Goal: Register for event/course

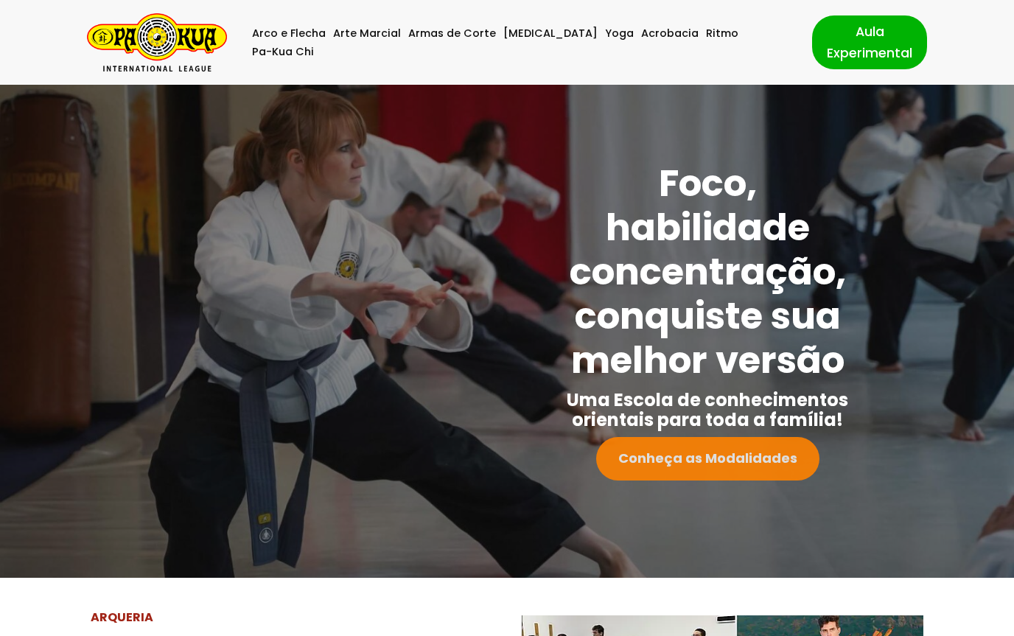
click at [780, 467] on strong "Conheça as Modalidades" at bounding box center [707, 458] width 179 height 18
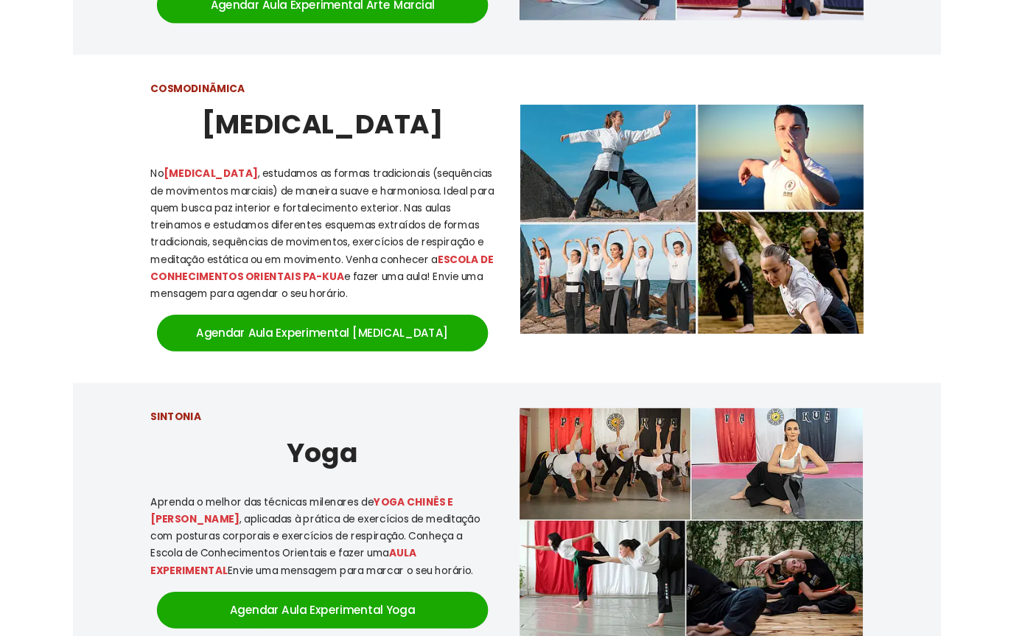
scroll to position [1222, 0]
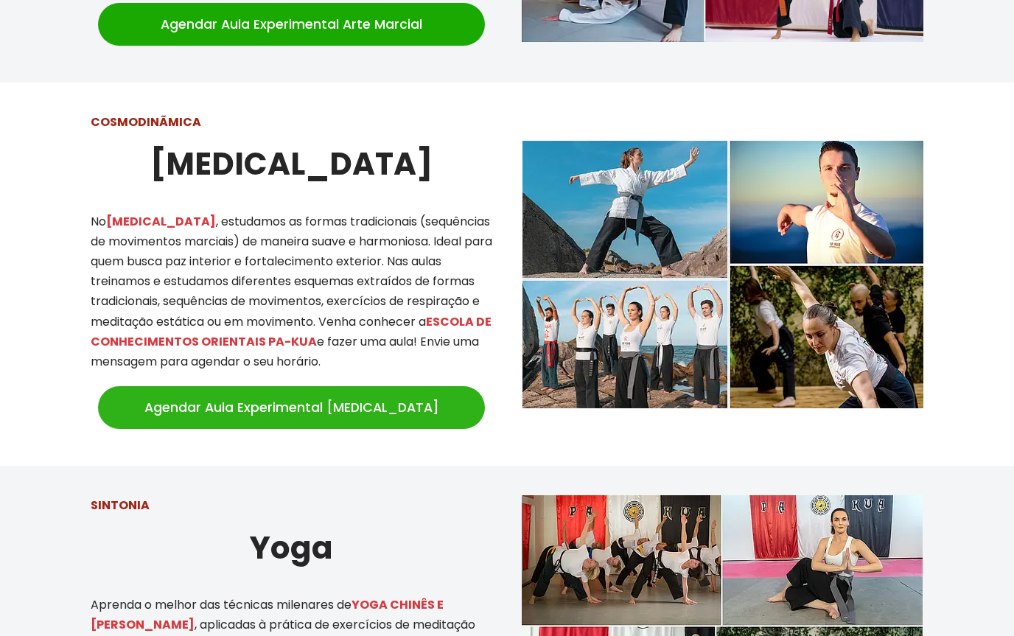
click at [333, 394] on link "Agendar Aula Experimental [MEDICAL_DATA]" at bounding box center [291, 407] width 387 height 43
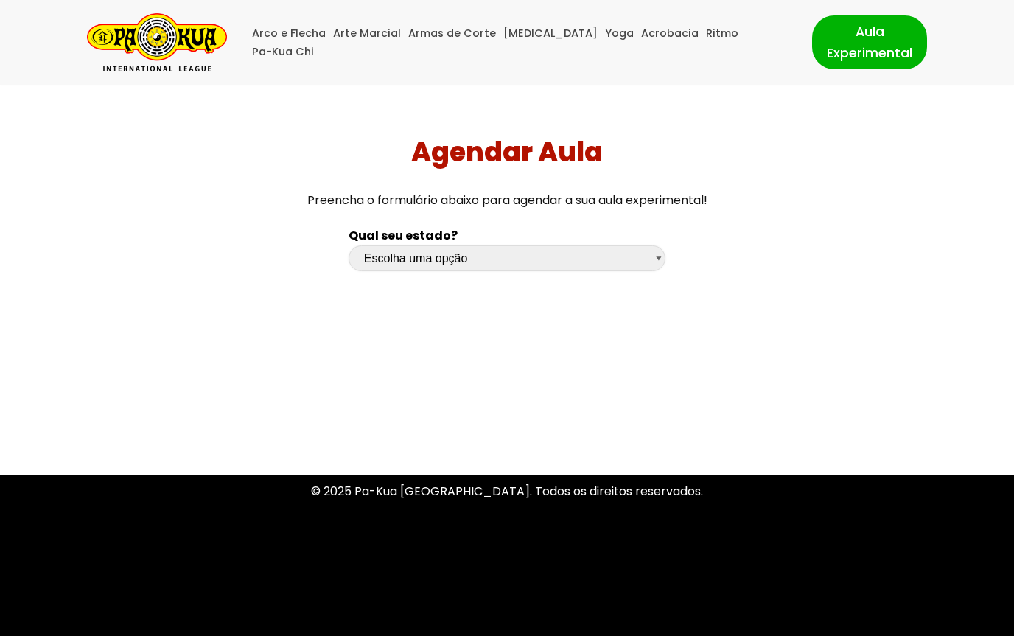
click at [660, 262] on select "Escolha uma opção Rio Grande do Sul Santa Catarina Paraná São Paulo Rio de Jane…" at bounding box center [507, 258] width 317 height 26
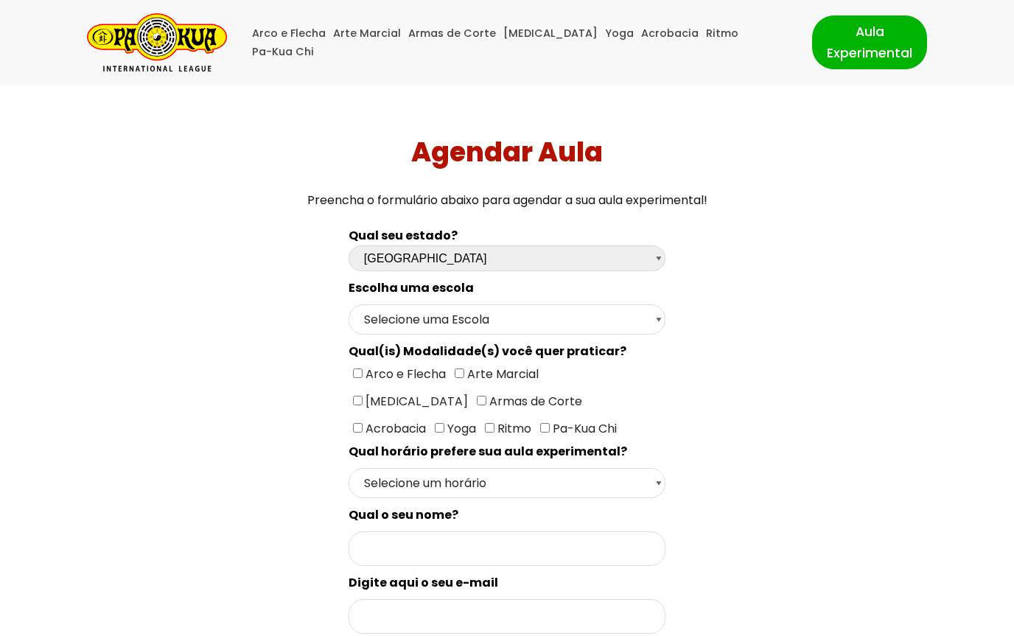
click at [661, 265] on select "Escolha uma opção Rio Grande do Sul Santa Catarina Paraná São Paulo Rio de Jane…" at bounding box center [507, 258] width 317 height 26
select select "sp"
click at [663, 321] on select "Selecione uma Escola São Paulo - Escola Santa Cruz São Paulo - Escola Ana Rosa …" at bounding box center [507, 319] width 317 height 30
click at [663, 330] on select "Selecione uma Escola São Paulo - Escola Santa Cruz São Paulo - Escola Ana Rosa …" at bounding box center [507, 319] width 317 height 30
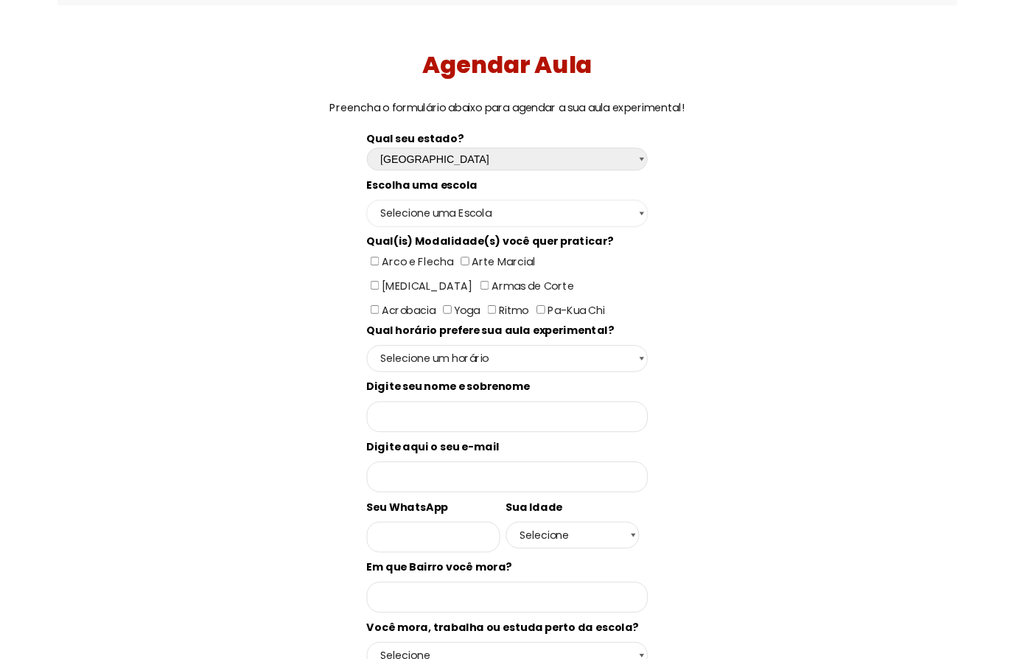
scroll to position [77, 0]
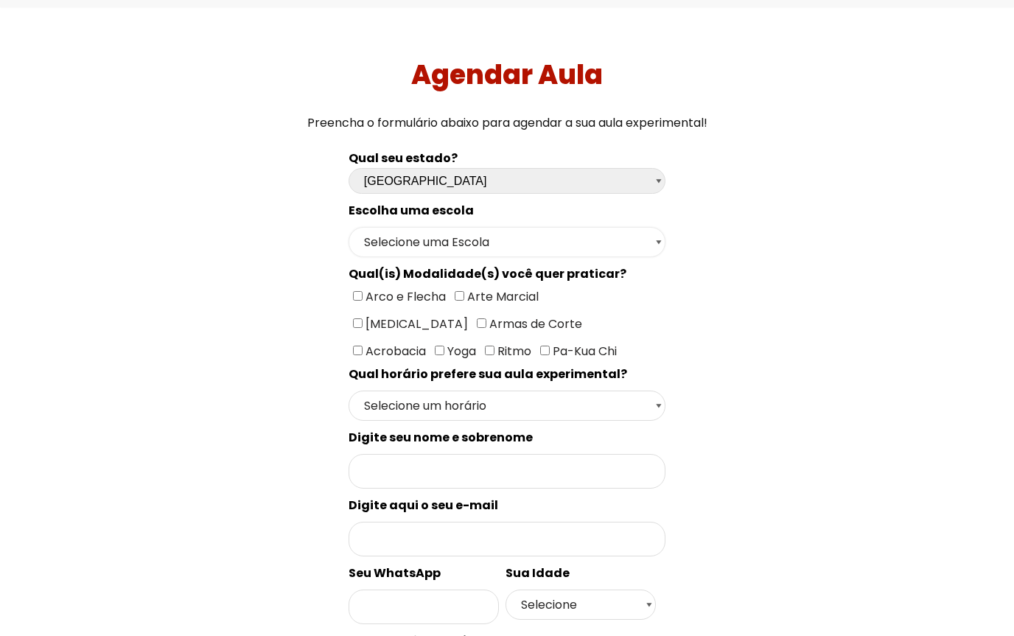
click at [658, 243] on select "Selecione uma Escola São Paulo - Escola Santa Cruz São Paulo - Escola Ana Rosa …" at bounding box center [507, 242] width 317 height 30
select select "São Paulo - Escola Ana Rosa"
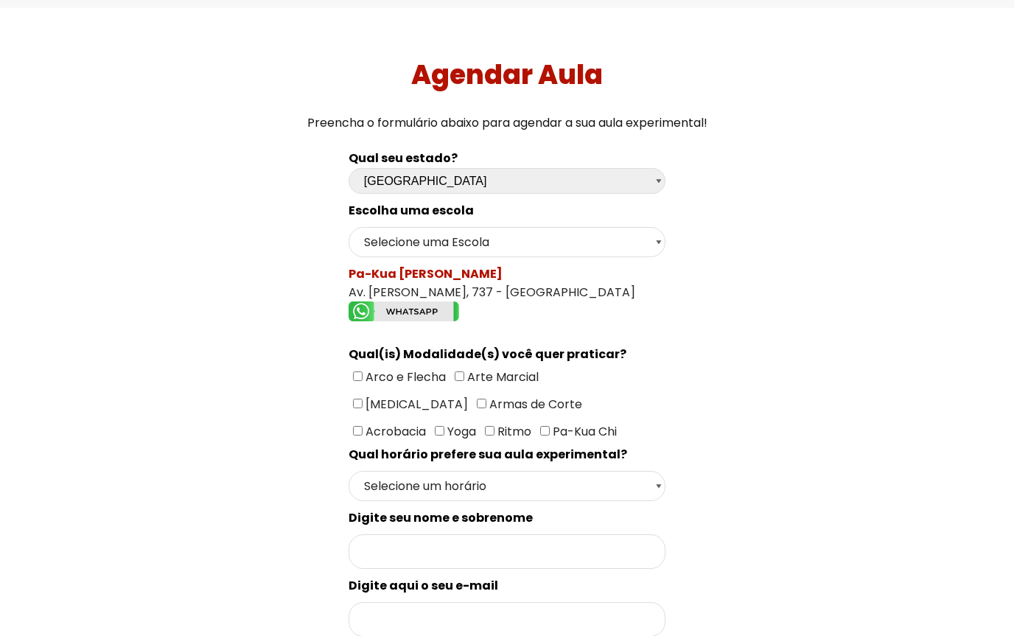
click at [363, 399] on input"] "[MEDICAL_DATA]" at bounding box center [358, 404] width 10 height 10
checkbox input"] "true"
click at [665, 490] on select "Selecione um horário Manhã Tarde Noite" at bounding box center [507, 486] width 317 height 30
select select "Manhã"
click at [615, 551] on input "Formulário de contacto" at bounding box center [507, 551] width 317 height 35
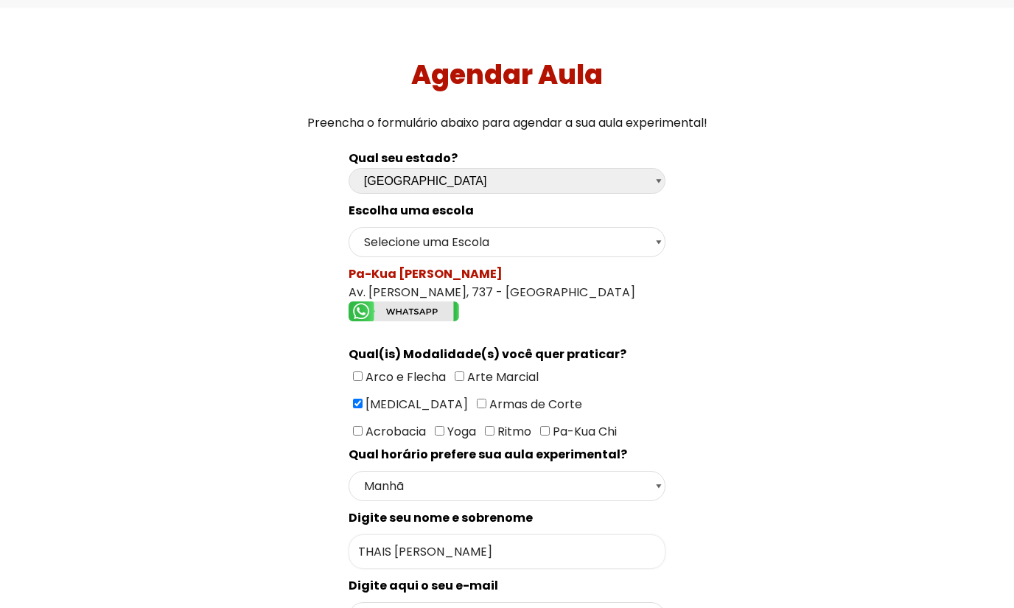
type input "THAIS ROMANA GIZZI ANGELO"
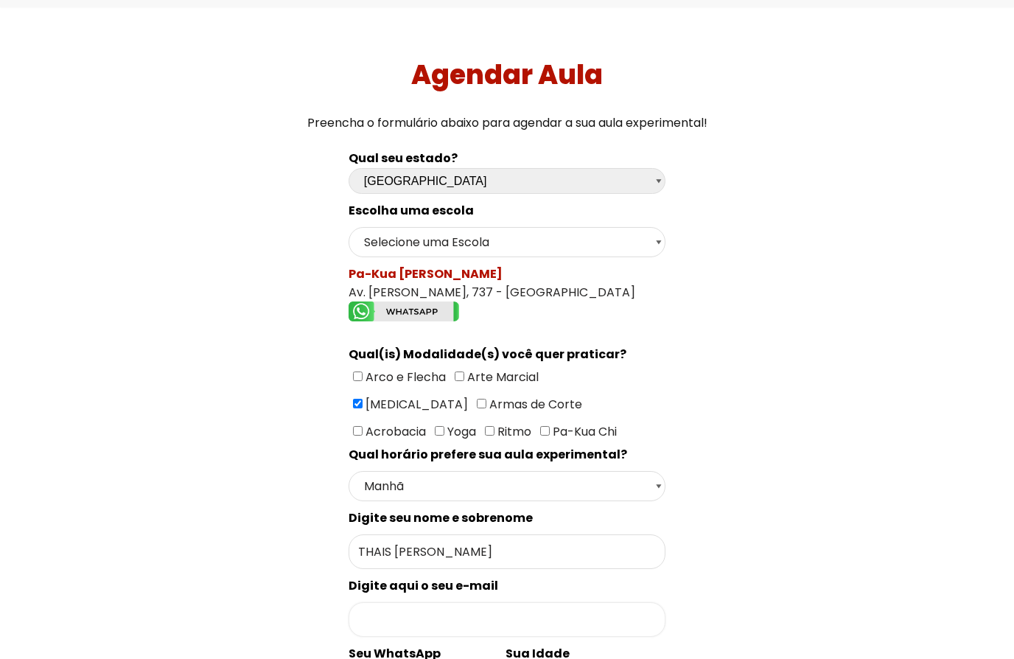
scroll to position [365, 0]
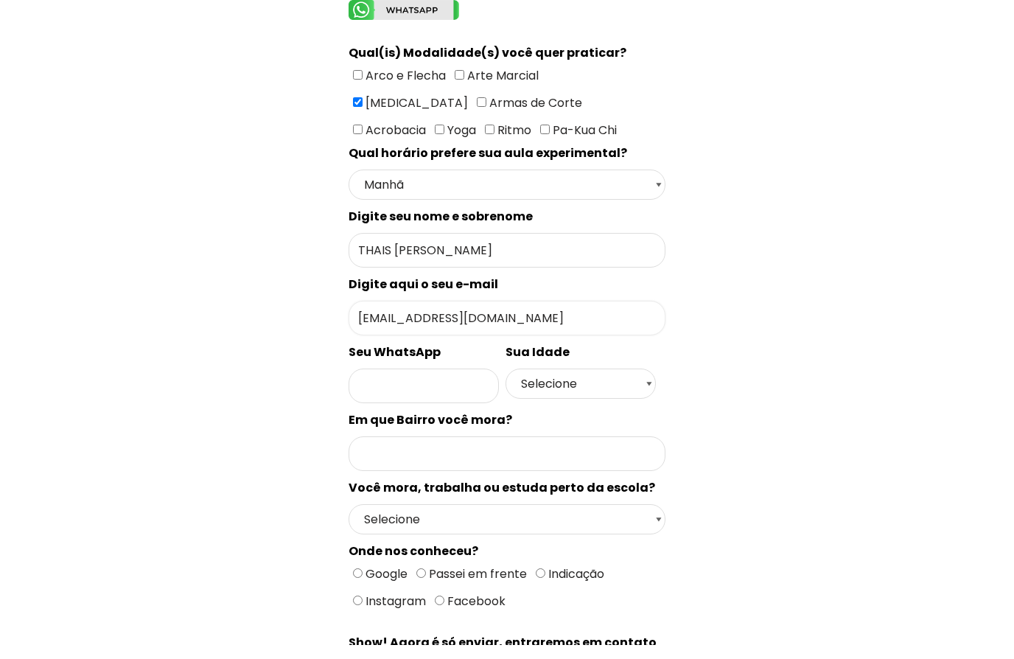
type input "THAIS.ROMANA@UOL.COM.BR"
click at [480, 396] on input "Formulário de contacto" at bounding box center [424, 399] width 150 height 35
type input "11941022207"
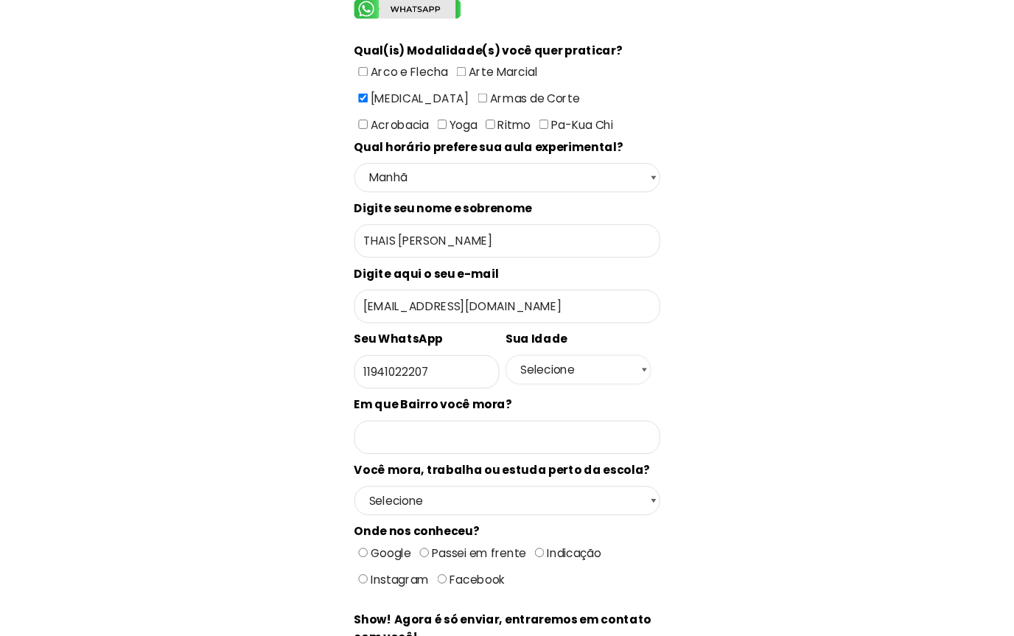
scroll to position [380, 0]
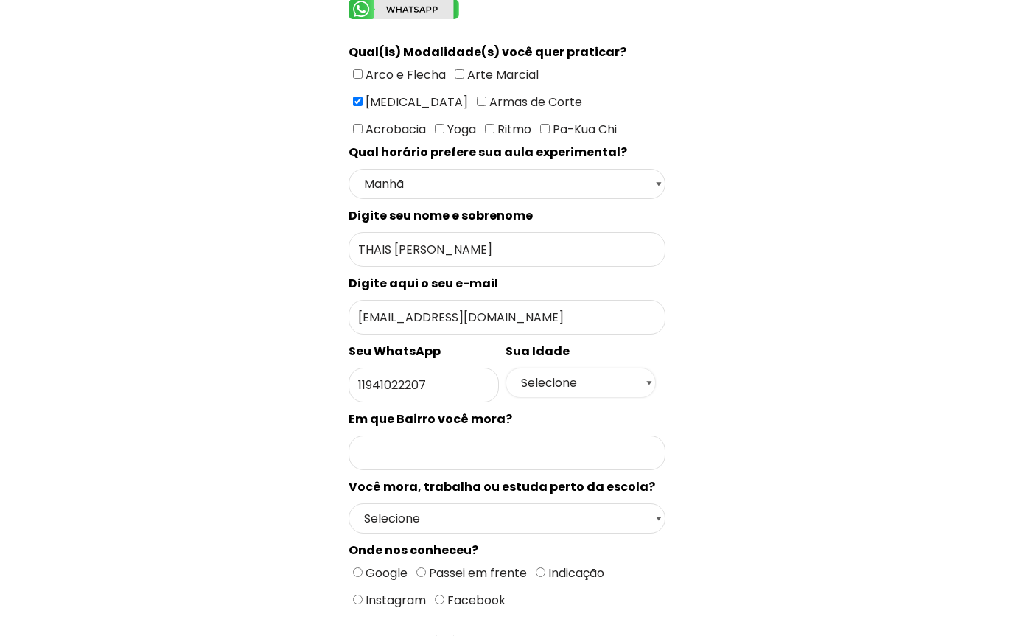
select select "49"
click at [577, 470] on input "Formulário de contacto" at bounding box center [507, 453] width 317 height 35
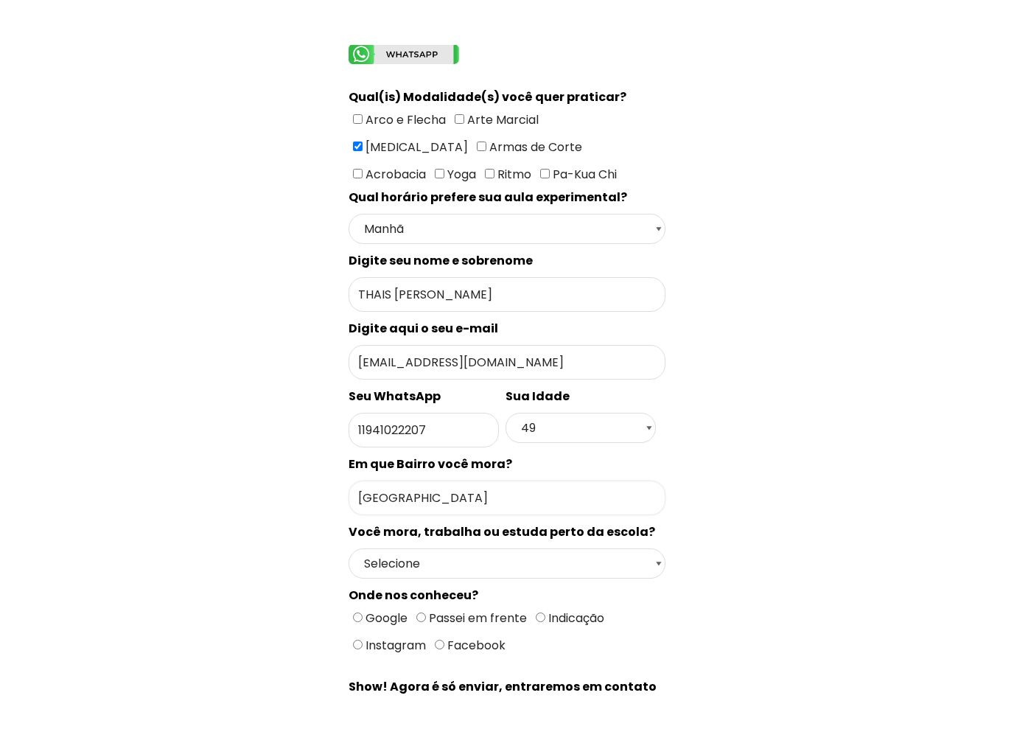
scroll to position [378, 0]
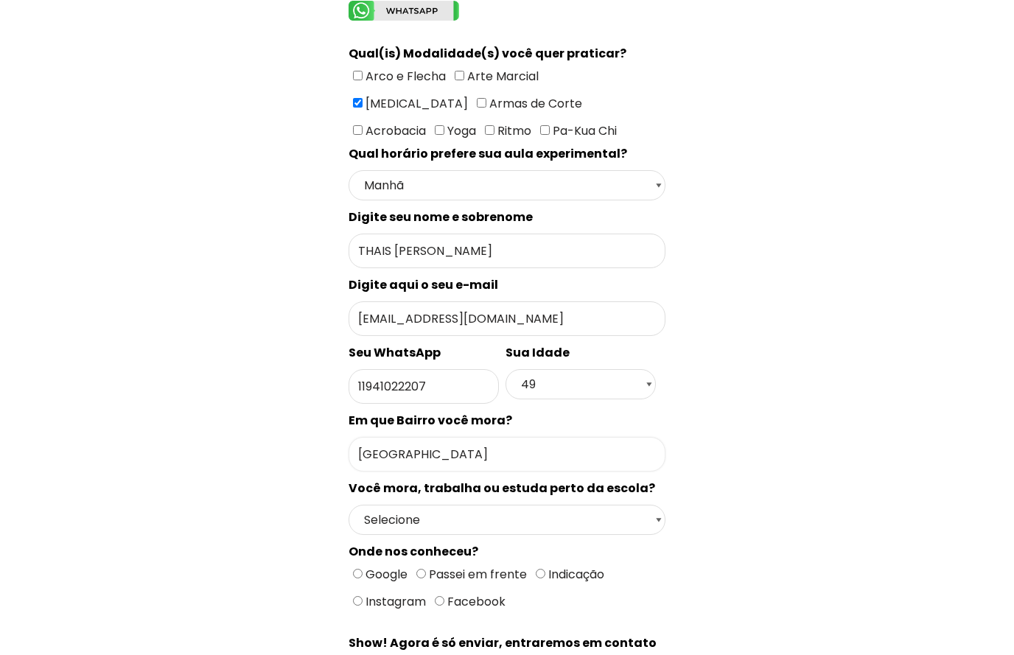
type input "VILA MARIANA"
click at [662, 532] on select "Selecione Moro Perto Trabalho Perto Estudo Perto Passo Perto" at bounding box center [507, 520] width 317 height 30
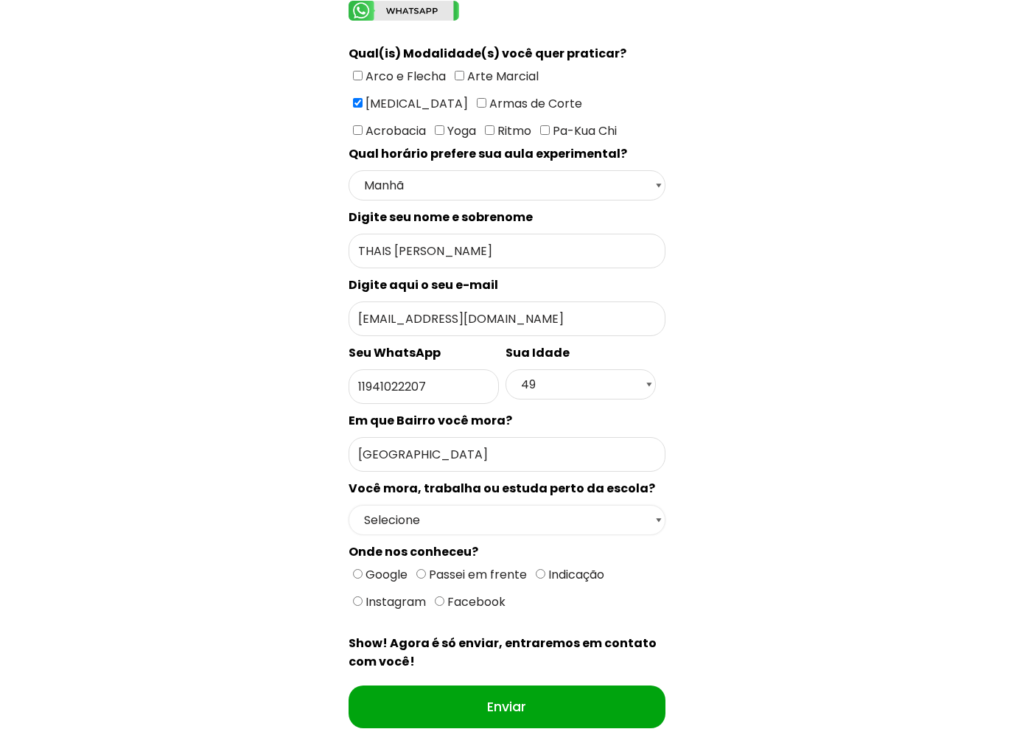
select select "Moro Perto"
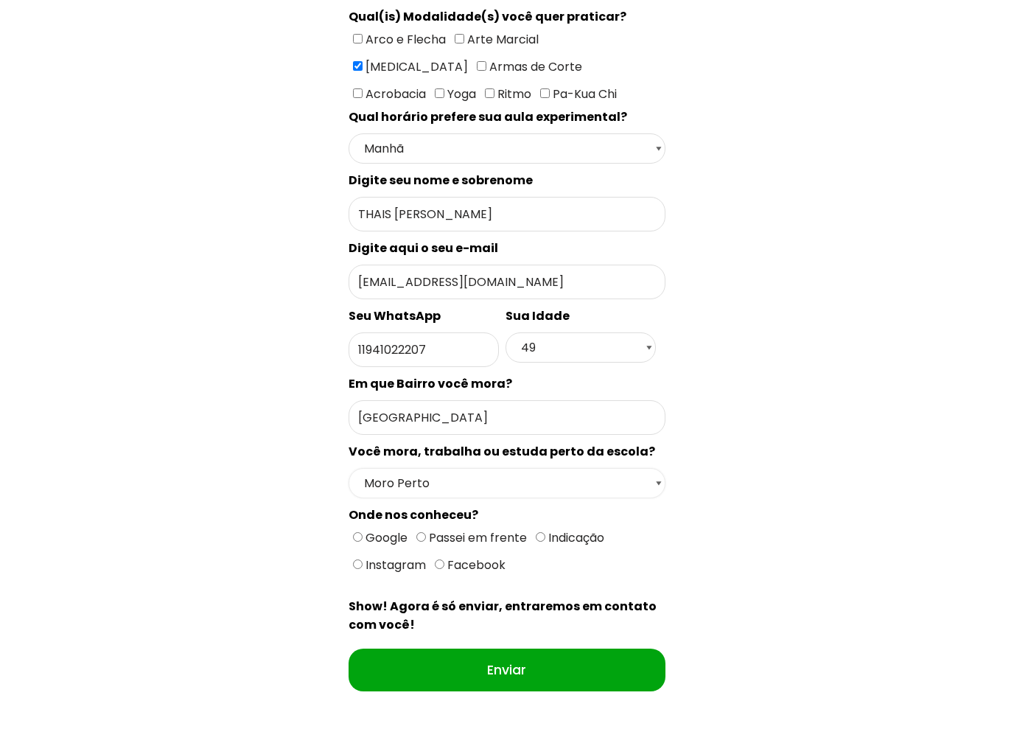
scroll to position [467, 0]
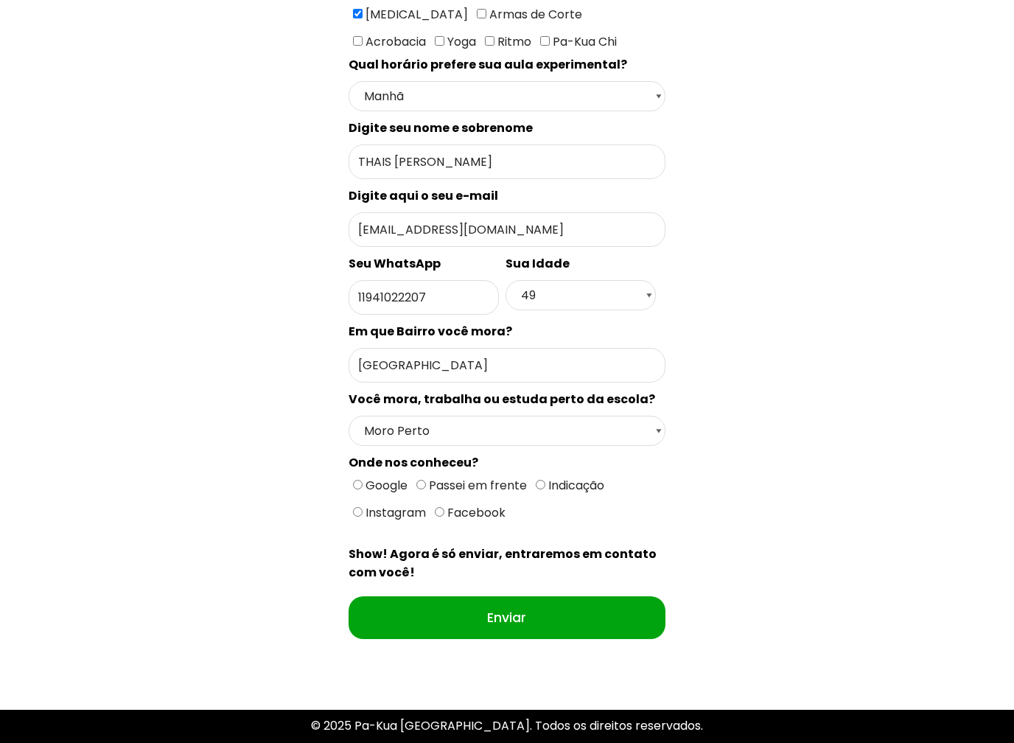
click at [464, 517] on span "Facebook" at bounding box center [474, 513] width 61 height 17
click at [444, 517] on input "Facebook" at bounding box center [440, 513] width 10 height 10
radio input "true"
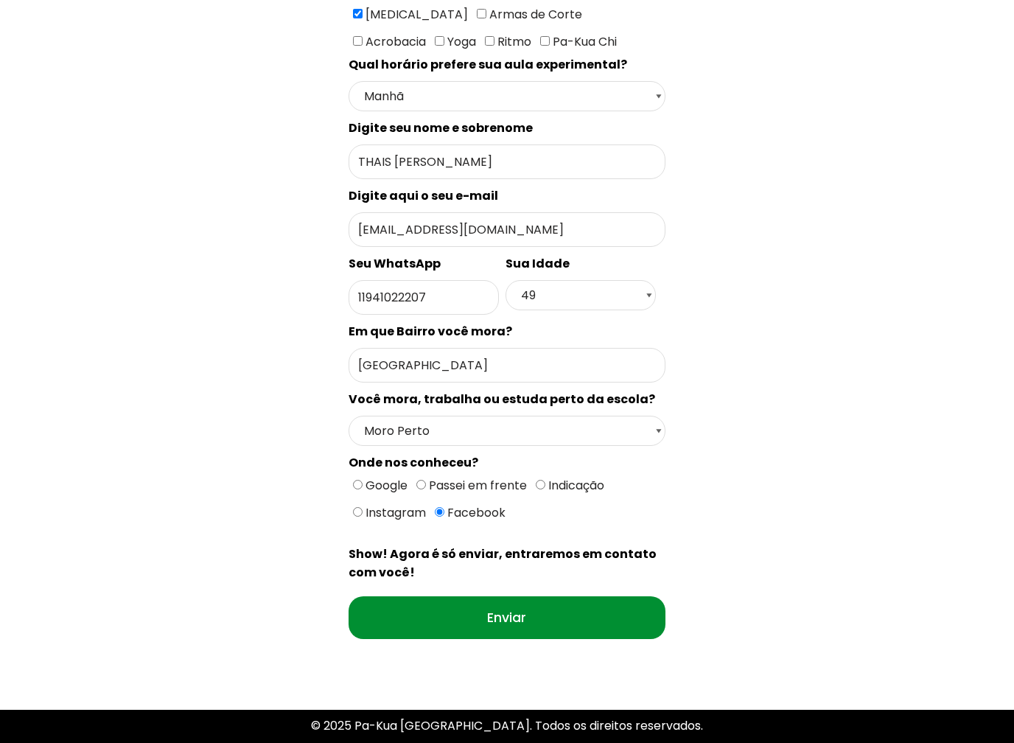
click at [601, 630] on input "Enviar" at bounding box center [507, 617] width 317 height 43
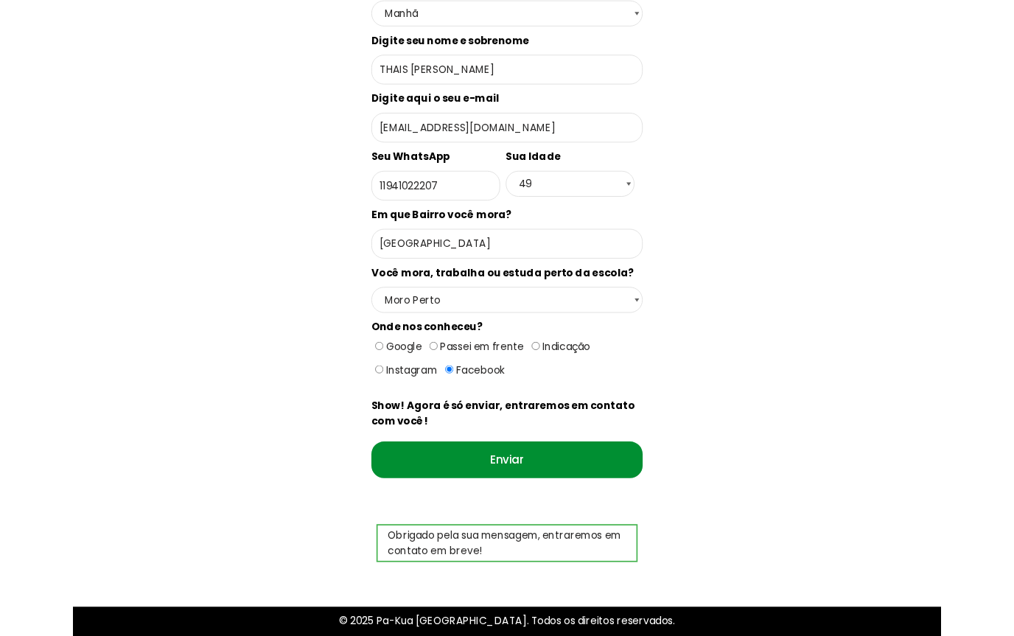
scroll to position [514, 0]
